Goal: Task Accomplishment & Management: Manage account settings

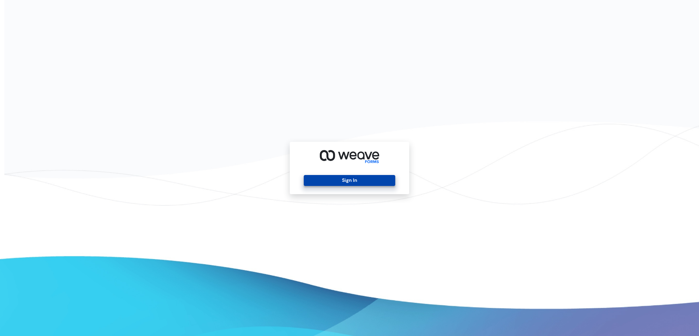
drag, startPoint x: 312, startPoint y: 183, endPoint x: 315, endPoint y: 184, distance: 3.6
click at [312, 183] on button "Sign In" at bounding box center [349, 180] width 91 height 11
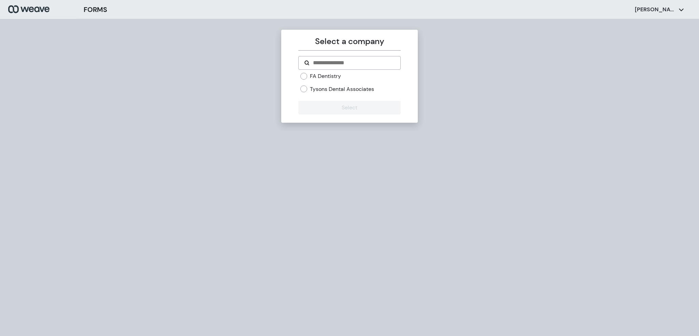
click at [318, 89] on label "Tysons Dental Associates" at bounding box center [342, 89] width 64 height 8
click at [376, 109] on button "Select" at bounding box center [349, 108] width 102 height 14
